Goal: Task Accomplishment & Management: Manage account settings

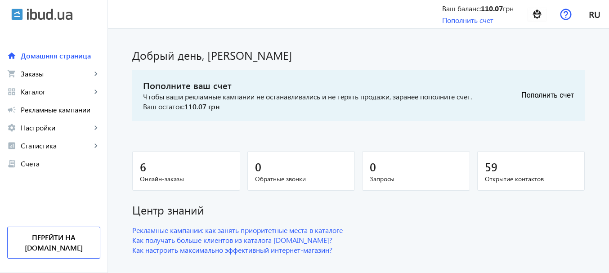
click at [293, 40] on div "Добрый день, [PERSON_NAME]" at bounding box center [358, 51] width 453 height 23
click at [149, 176] on span "Онлайн-заказы" at bounding box center [186, 179] width 93 height 9
click at [60, 80] on link "shopping_cart Заказы keyboard_arrow_right" at bounding box center [54, 74] width 108 height 18
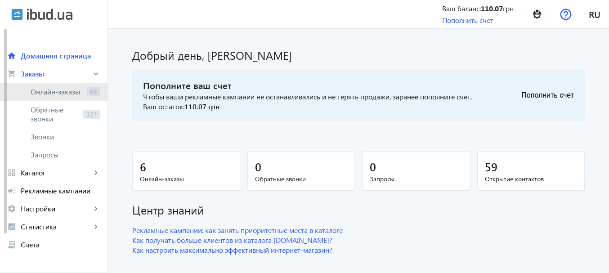
click at [62, 93] on span "Онлайн-заказы" at bounding box center [57, 91] width 53 height 9
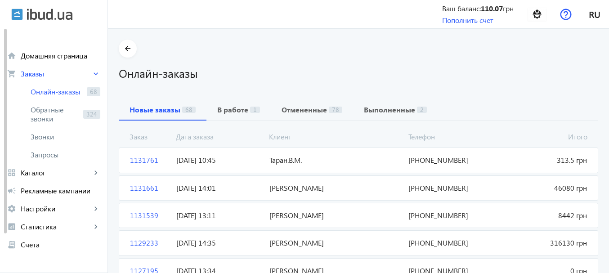
click at [266, 162] on span "Таран.В.М." at bounding box center [336, 160] width 140 height 10
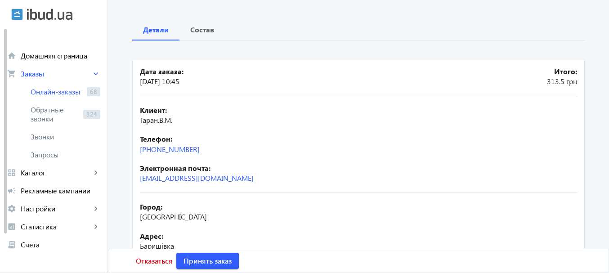
scroll to position [81, 0]
click at [205, 30] on b "Состав" at bounding box center [202, 29] width 24 height 7
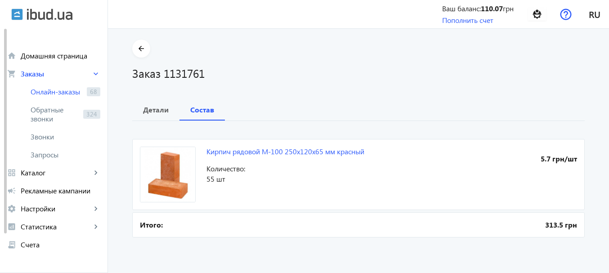
click at [298, 80] on h1 "Заказ 1131761" at bounding box center [358, 73] width 453 height 16
click at [158, 112] on b "Детали" at bounding box center [156, 109] width 26 height 7
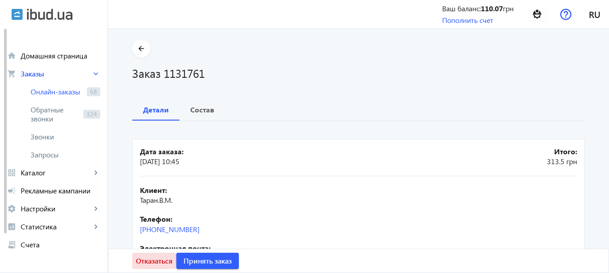
click at [148, 260] on span "Отказаться" at bounding box center [154, 261] width 37 height 10
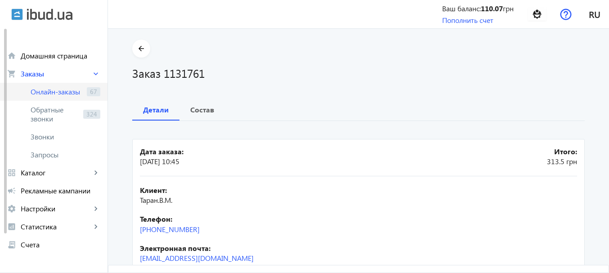
click at [52, 96] on link "Онлайн-заказы 67" at bounding box center [54, 92] width 108 height 18
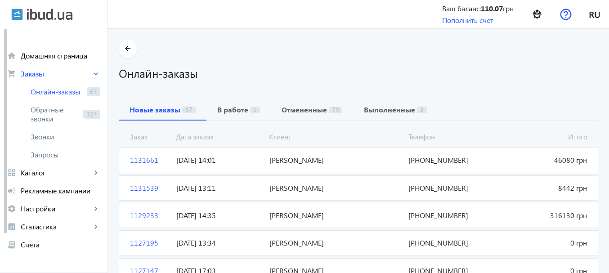
click at [460, 58] on div "Онлайн-заказы" at bounding box center [359, 69] width 480 height 23
click at [353, 71] on h1 "Онлайн-заказы" at bounding box center [359, 73] width 480 height 16
